Goal: Information Seeking & Learning: Learn about a topic

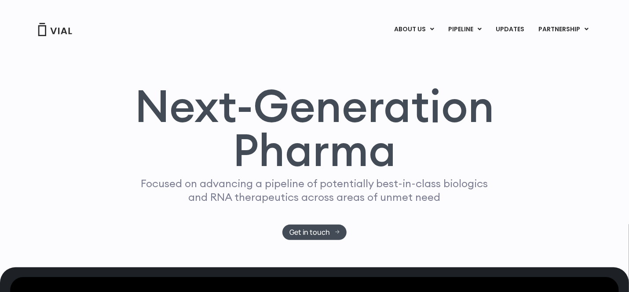
drag, startPoint x: 0, startPoint y: 0, endPoint x: 327, endPoint y: 173, distance: 369.7
click at [266, 61] on div "Next-Generation Pharma Focused on advancing a pipeline of potentially best-in-c…" at bounding box center [314, 152] width 629 height 230
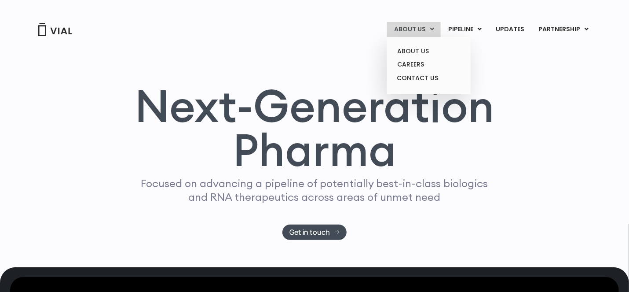
click at [418, 28] on link "ABOUT US" at bounding box center [414, 29] width 54 height 15
click at [412, 46] on link "ABOUT US" at bounding box center [428, 51] width 77 height 14
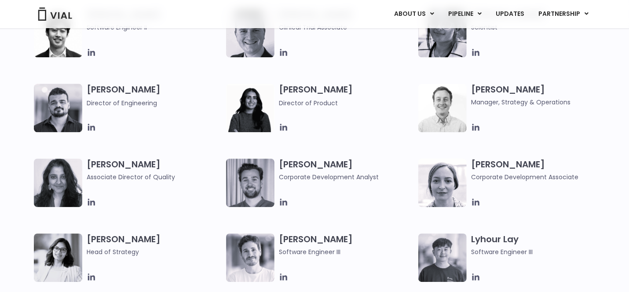
scroll to position [1254, 0]
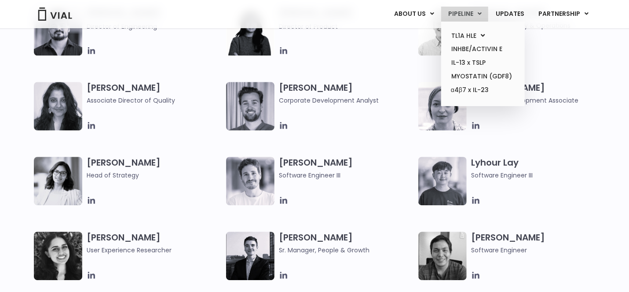
click at [451, 14] on link "PIPELINE" at bounding box center [464, 14] width 47 height 15
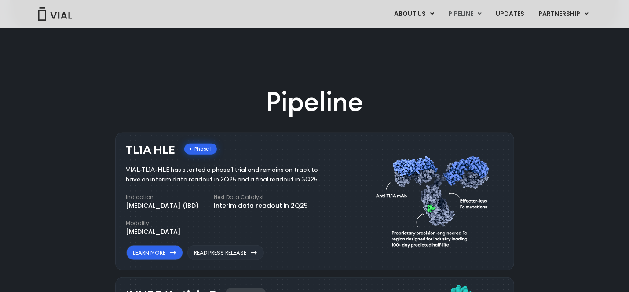
scroll to position [332, 0]
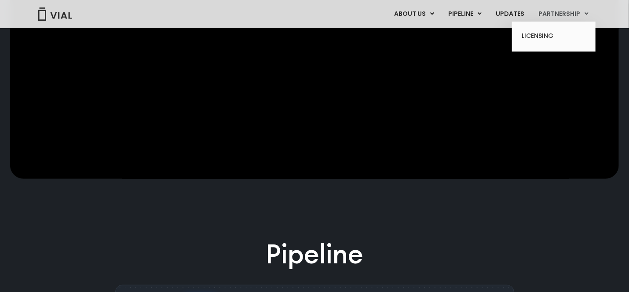
click at [542, 15] on link "PARTNERSHIP" at bounding box center [563, 14] width 64 height 15
click at [529, 46] on ul "LICENSING" at bounding box center [554, 37] width 84 height 30
click at [531, 40] on link "LICENSING" at bounding box center [553, 36] width 77 height 14
